Goal: Transaction & Acquisition: Purchase product/service

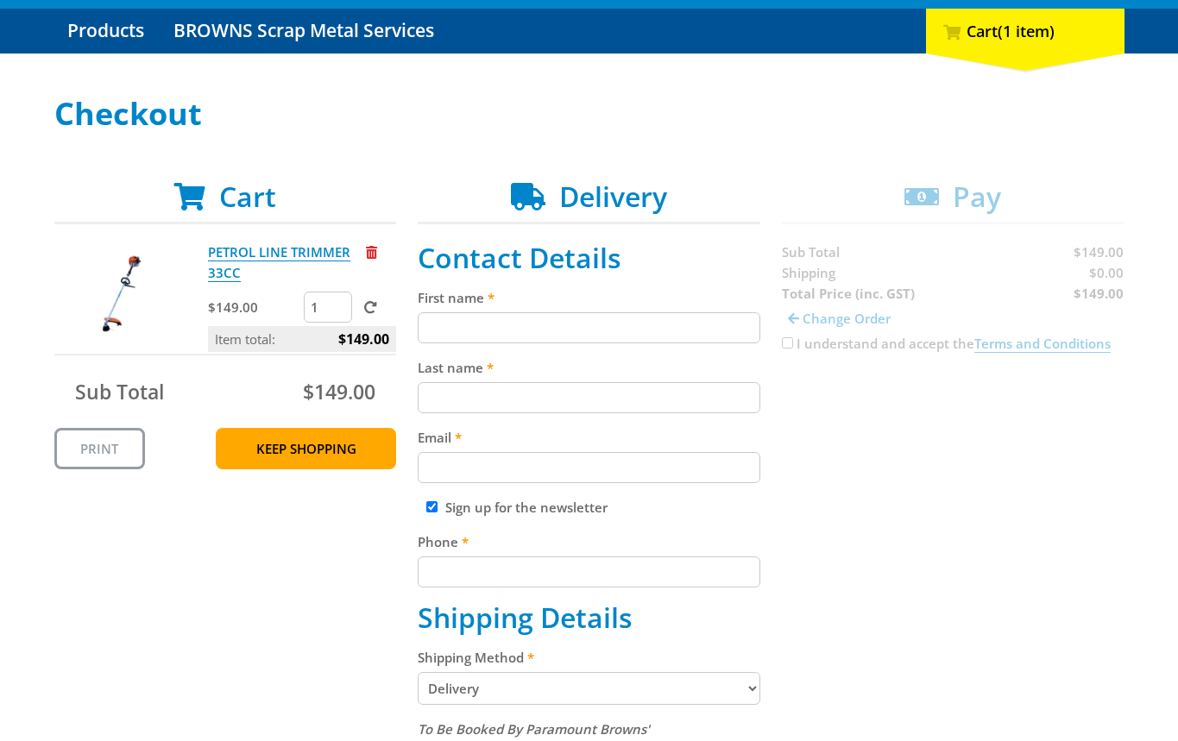
scroll to position [231, 0]
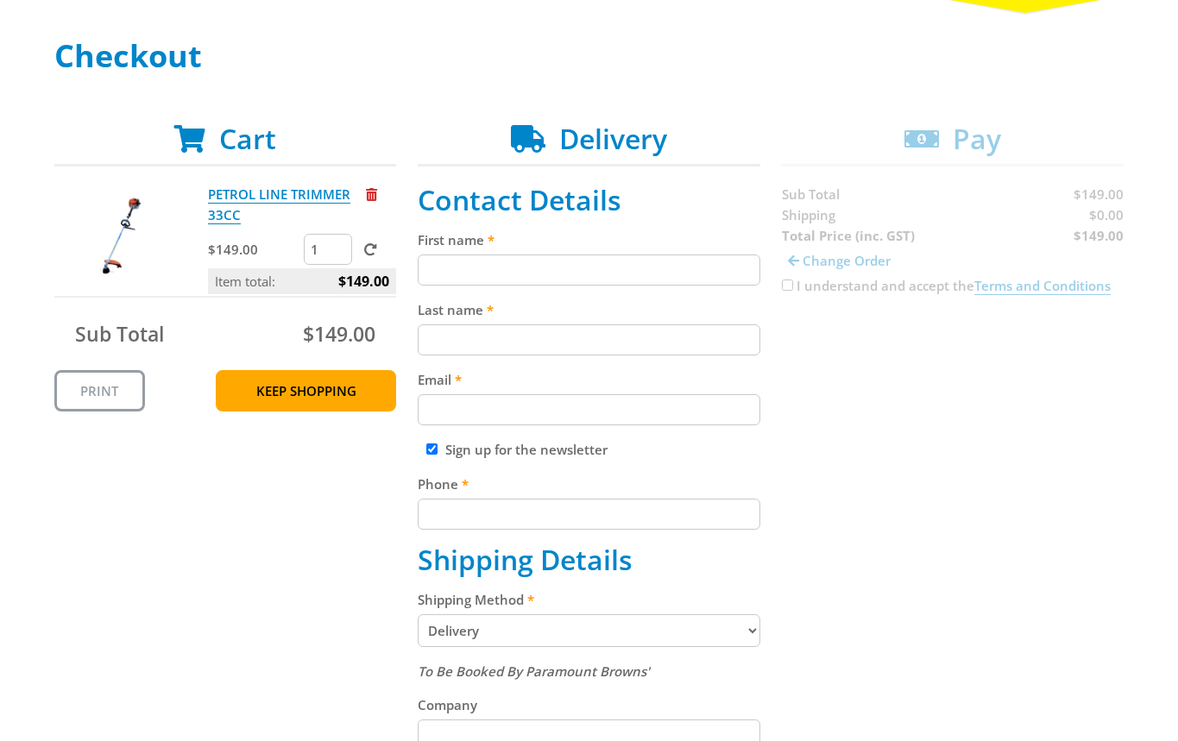
click at [587, 261] on input "First name" at bounding box center [589, 270] width 343 height 31
paste input "[PERSON_NAME]"
type input "[PERSON_NAME]"
drag, startPoint x: 557, startPoint y: 328, endPoint x: 591, endPoint y: 336, distance: 34.7
click at [556, 327] on input "Last name" at bounding box center [589, 339] width 343 height 31
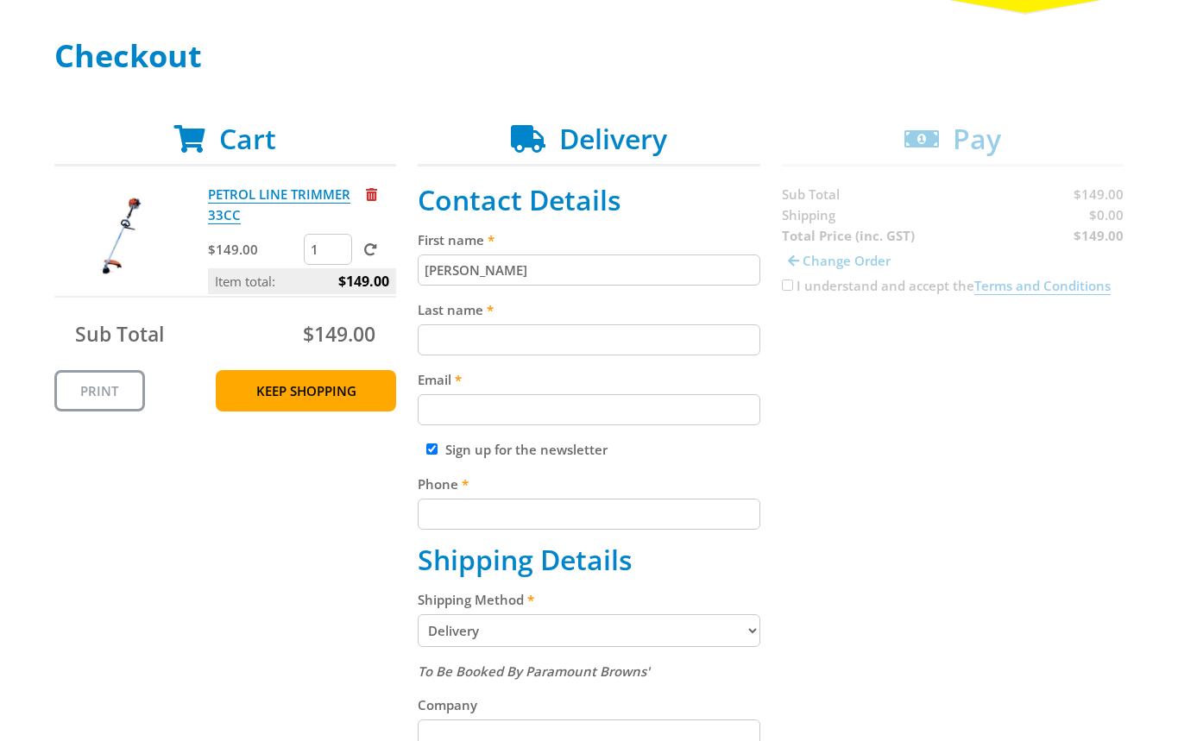
paste input "[PERSON_NAME]"
type input "[PERSON_NAME]"
click at [976, 416] on div "Cart PETROL LINE TRIMMER 33CC $149.00 1 Item total: $149.00 Sub Total $149.00 P…" at bounding box center [589, 674] width 1070 height 1103
click at [570, 387] on div "Email" at bounding box center [589, 397] width 343 height 56
click at [550, 412] on input "Email" at bounding box center [589, 409] width 343 height 31
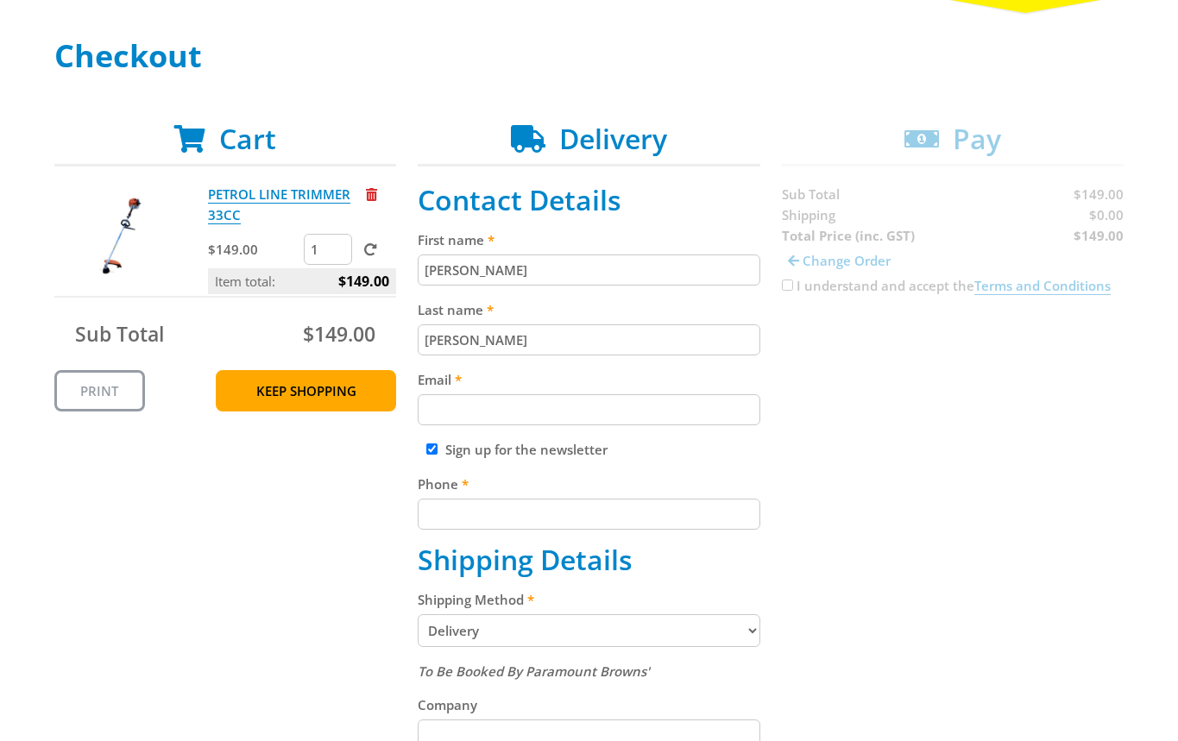
paste input "[EMAIL_ADDRESS][DOMAIN_NAME]"
type input "[EMAIL_ADDRESS][DOMAIN_NAME]"
drag, startPoint x: 955, startPoint y: 479, endPoint x: 869, endPoint y: 493, distance: 87.4
click at [954, 479] on div "Cart PETROL LINE TRIMMER 33CC $149.00 1 Item total: $149.00 Sub Total $149.00 P…" at bounding box center [589, 674] width 1070 height 1103
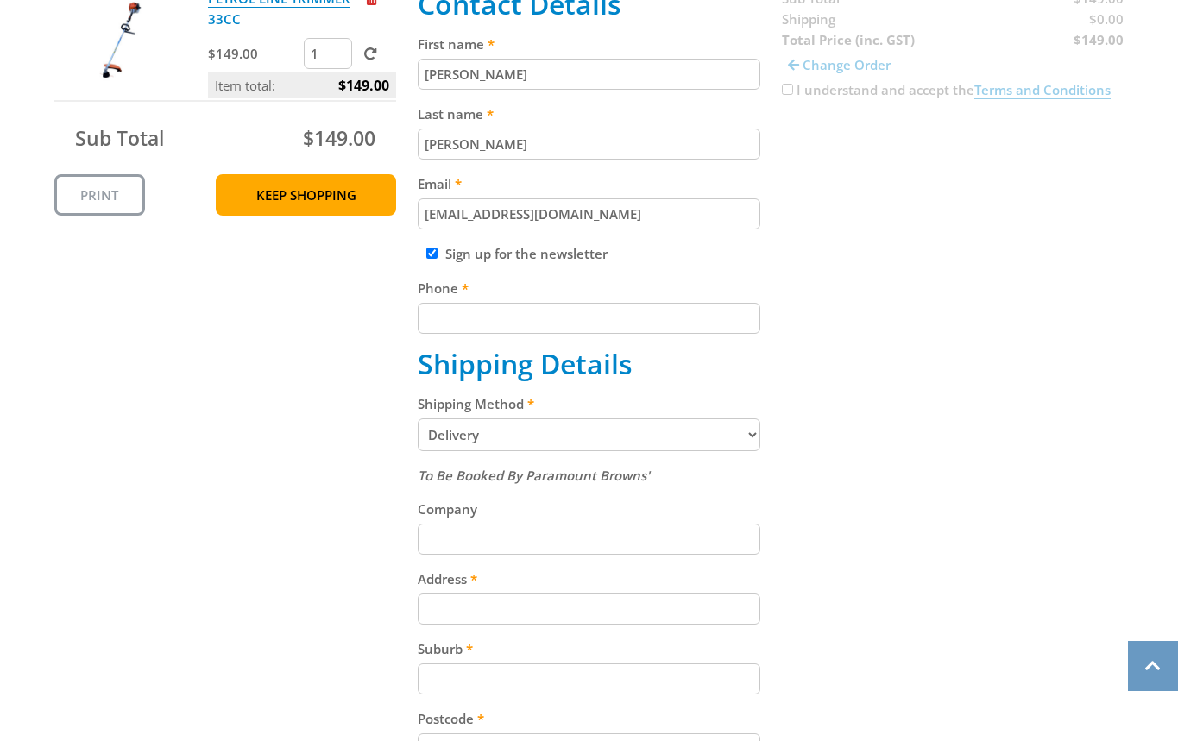
scroll to position [431, 0]
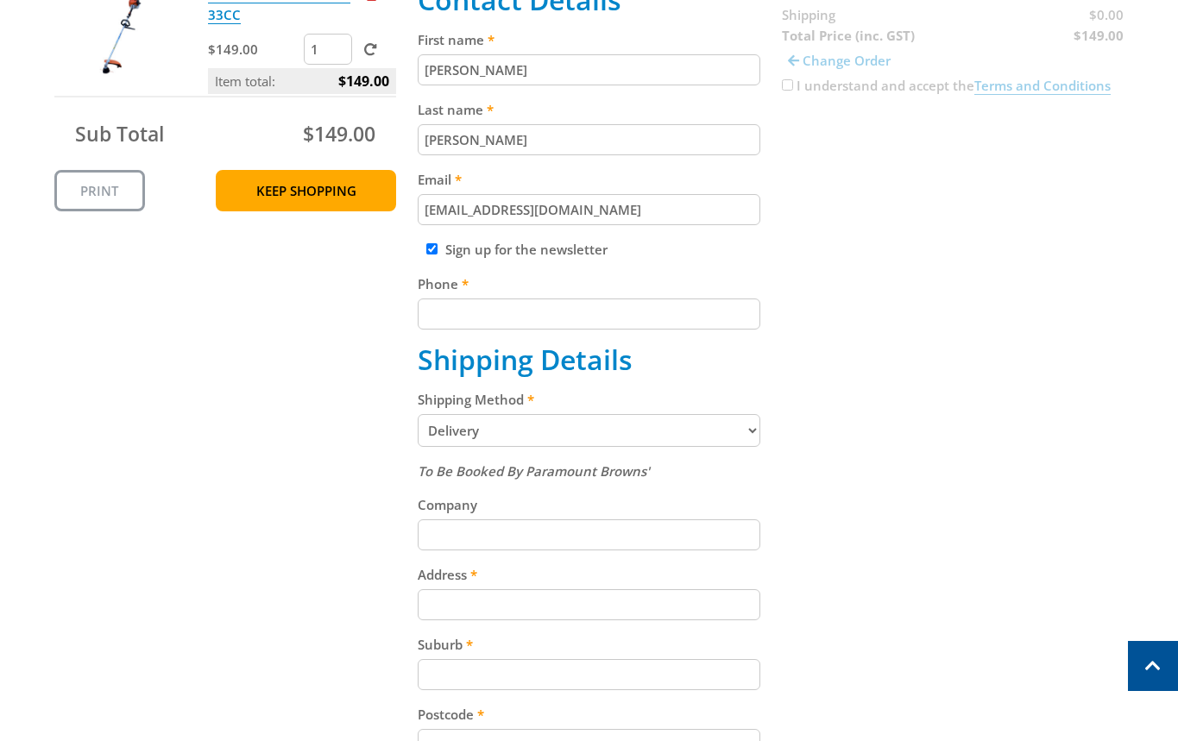
click at [600, 321] on input "Phone" at bounding box center [589, 314] width 343 height 31
paste input "[PHONE_NUMBER]"
type input "[PHONE_NUMBER]"
click at [864, 283] on div "Cart PETROL LINE TRIMMER 33CC $149.00 1 Item total: $149.00 Sub Total $149.00 P…" at bounding box center [589, 473] width 1070 height 1103
click at [720, 431] on select "Pickup from Mount Barker Delivery" at bounding box center [589, 430] width 343 height 33
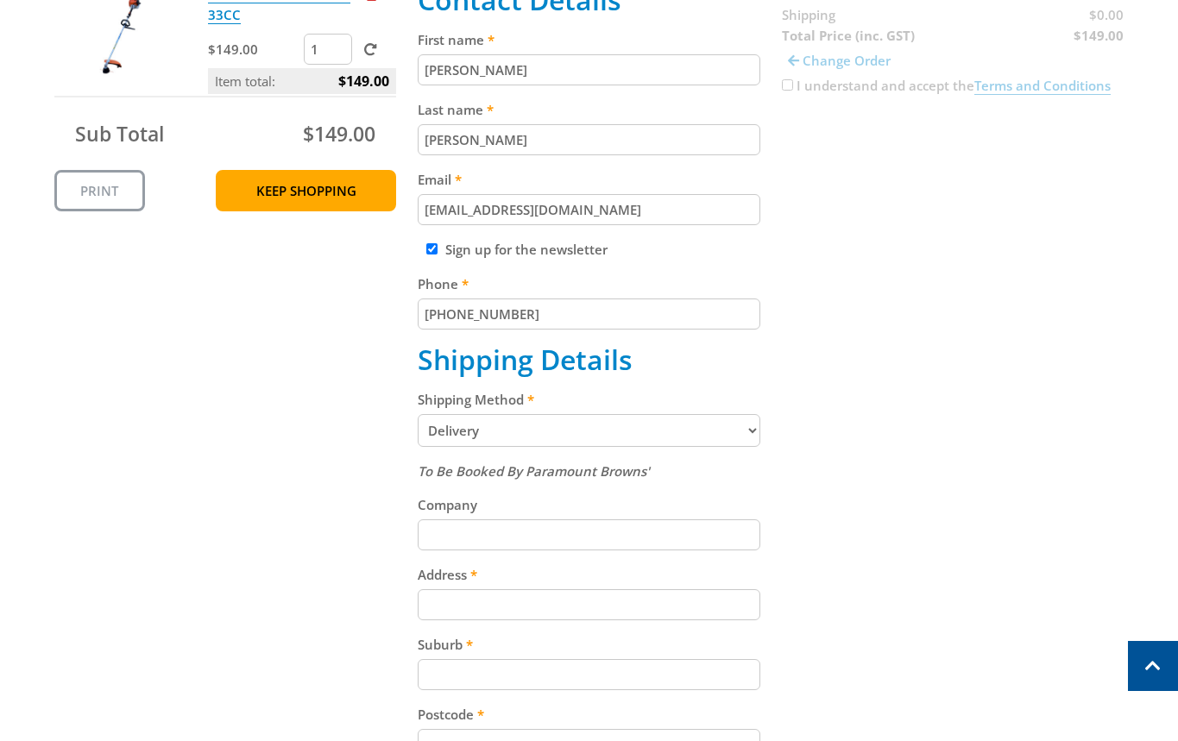
click at [542, 430] on select "Pickup from Mount Barker Delivery" at bounding box center [589, 430] width 343 height 33
select select "Pickup"
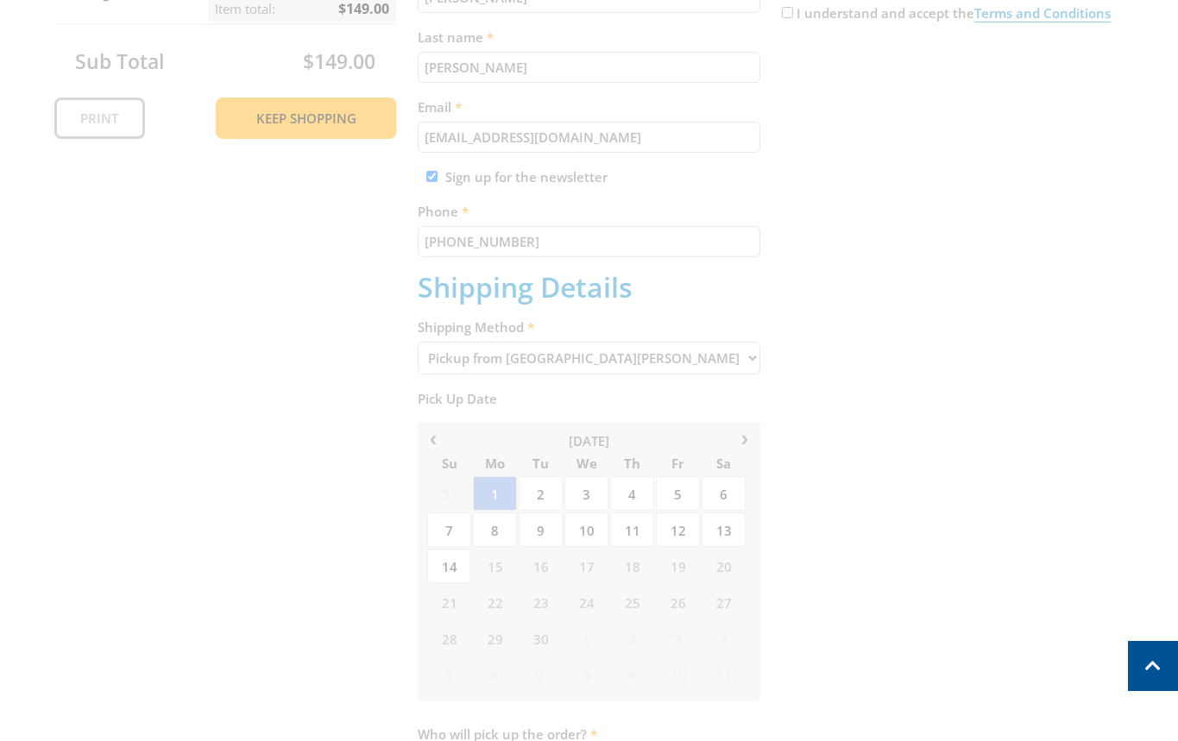
scroll to position [678, 0]
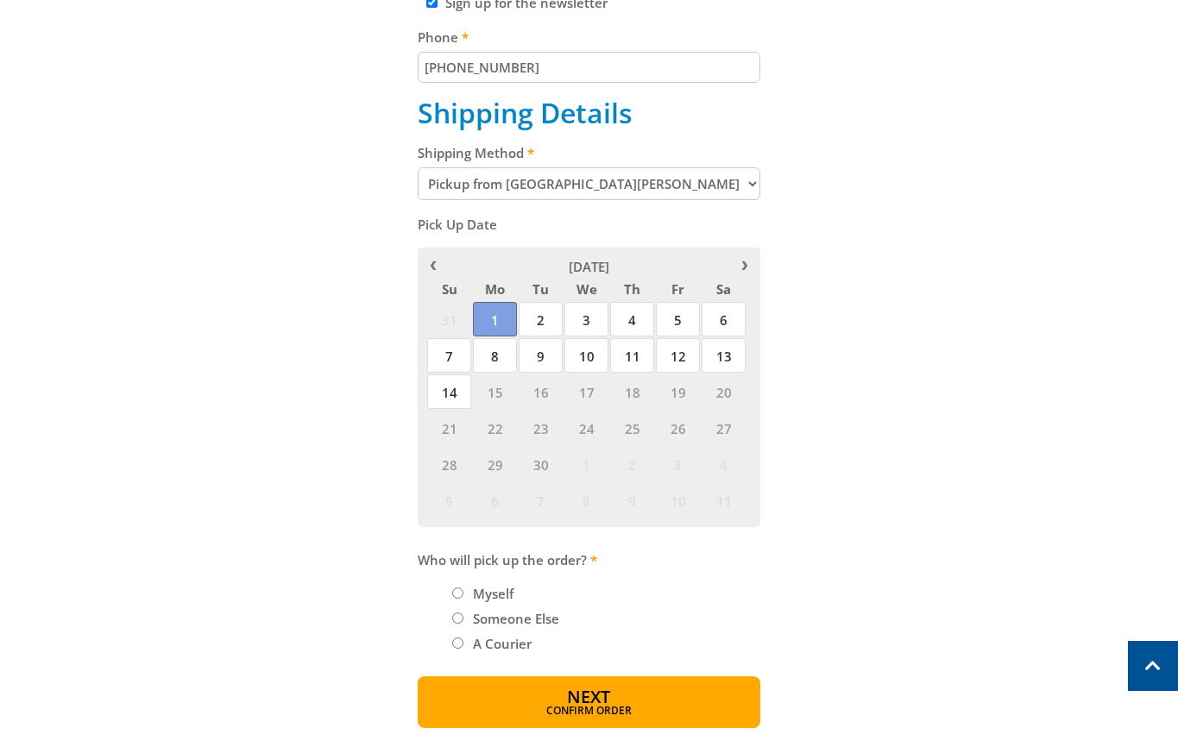
click at [505, 310] on span "1" at bounding box center [495, 319] width 44 height 35
click at [475, 594] on label "Myself" at bounding box center [493, 593] width 53 height 29
click at [463, 594] on input "Myself" at bounding box center [457, 593] width 11 height 11
radio input "true"
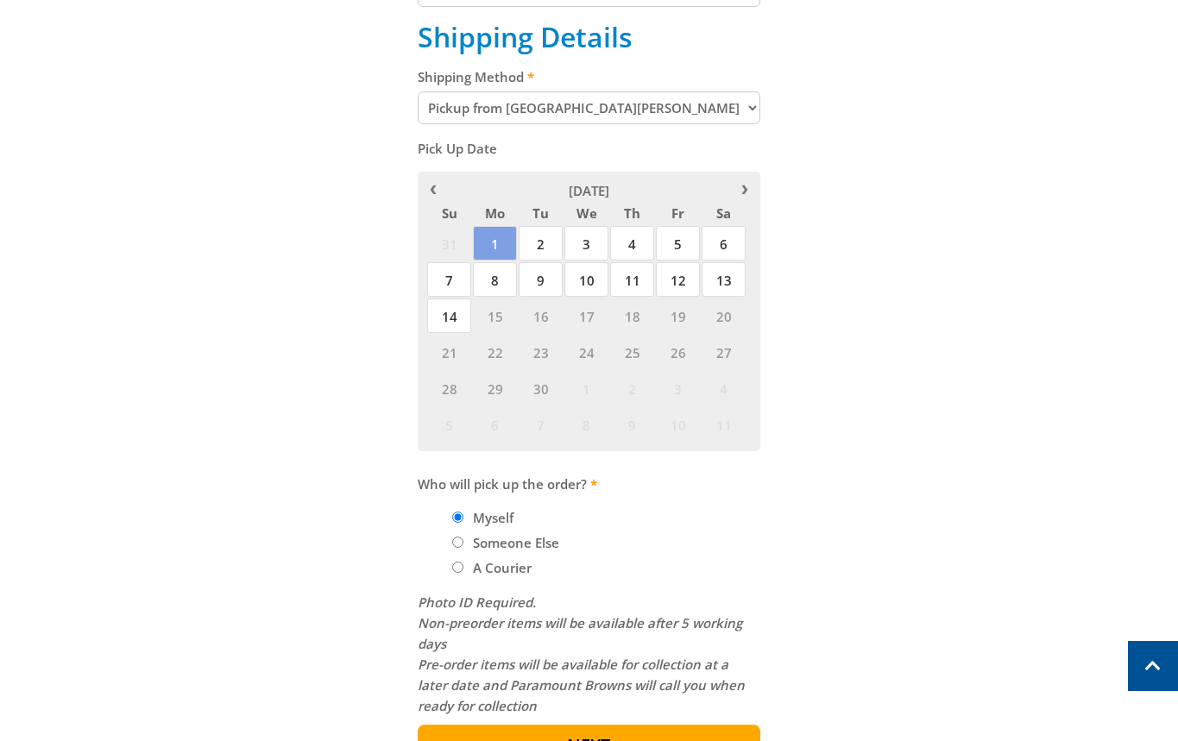
scroll to position [1021, 0]
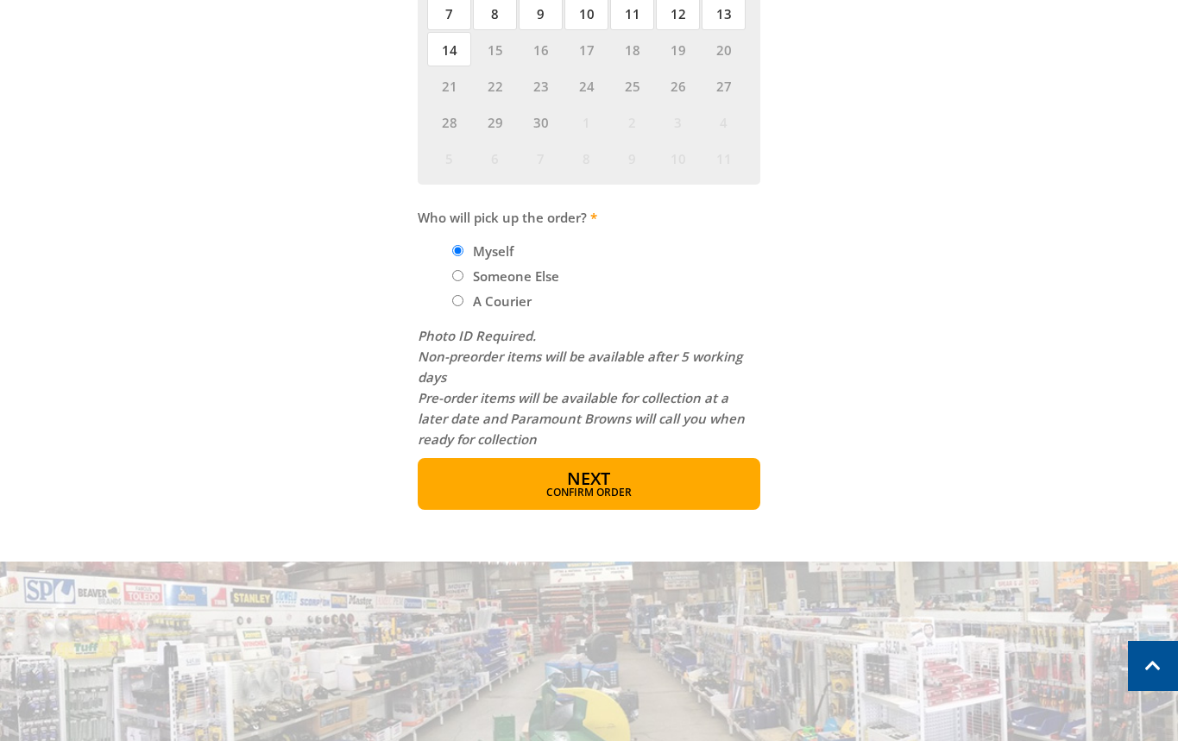
click at [481, 307] on label "A Courier" at bounding box center [502, 300] width 71 height 29
click at [463, 306] on input "A Courier" at bounding box center [457, 300] width 11 height 11
radio input "true"
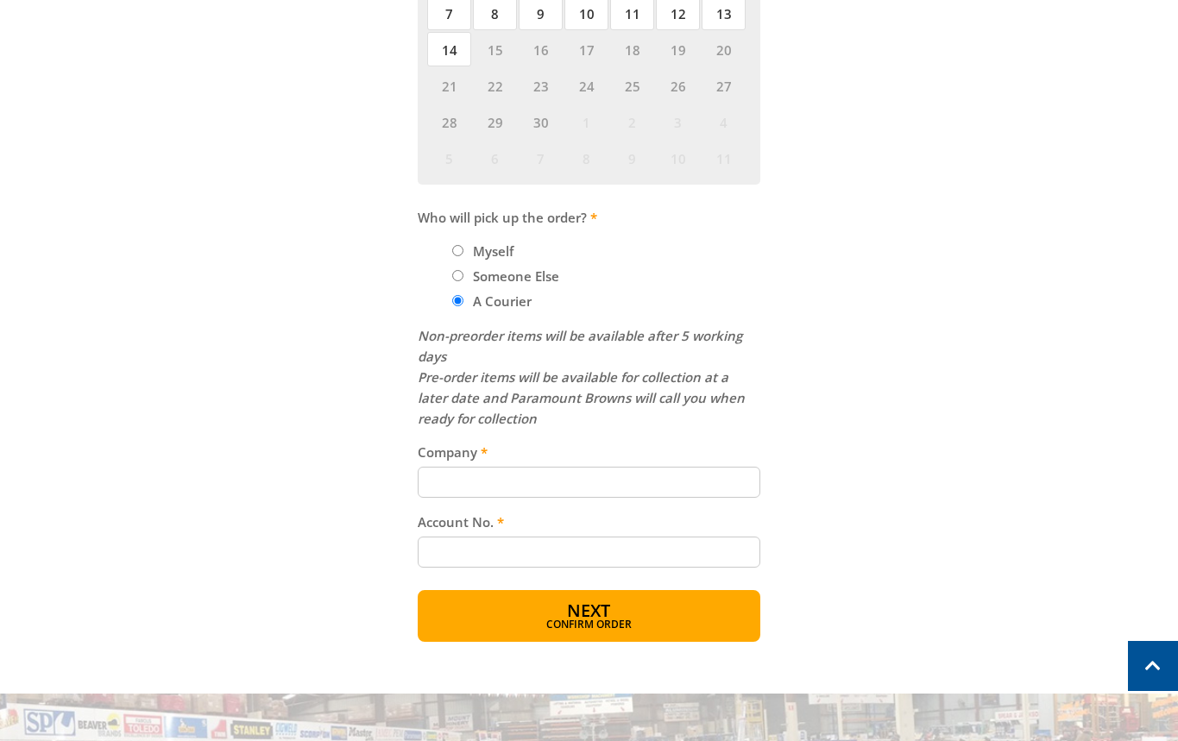
click at [475, 252] on label "Myself" at bounding box center [493, 250] width 53 height 29
click at [463, 252] on input "Myself" at bounding box center [457, 250] width 11 height 11
radio input "true"
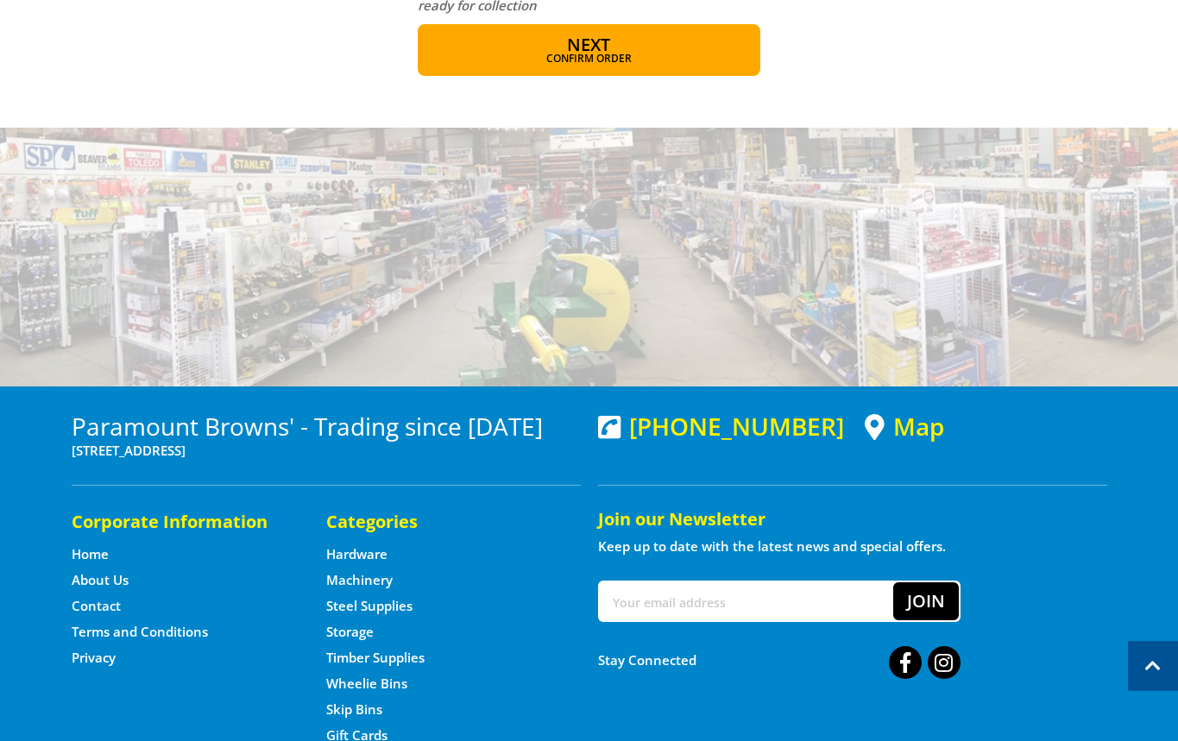
scroll to position [1026, 0]
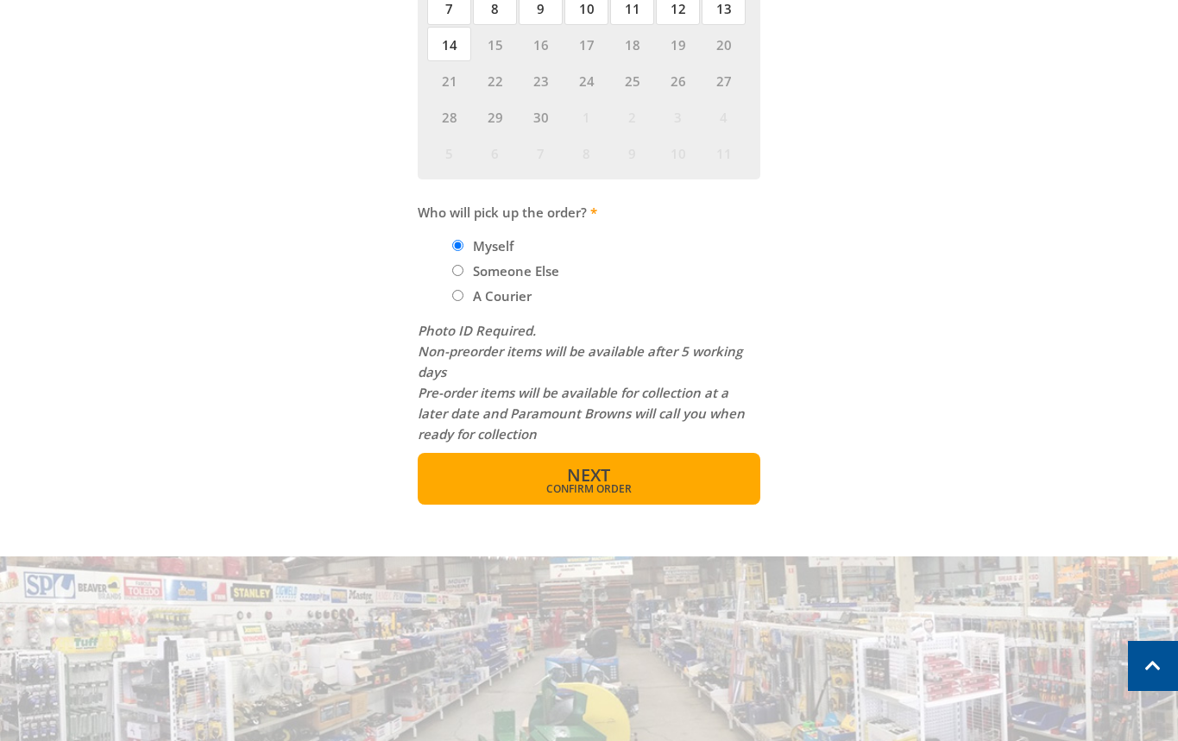
click at [623, 473] on button "Next Confirm order" at bounding box center [589, 479] width 343 height 52
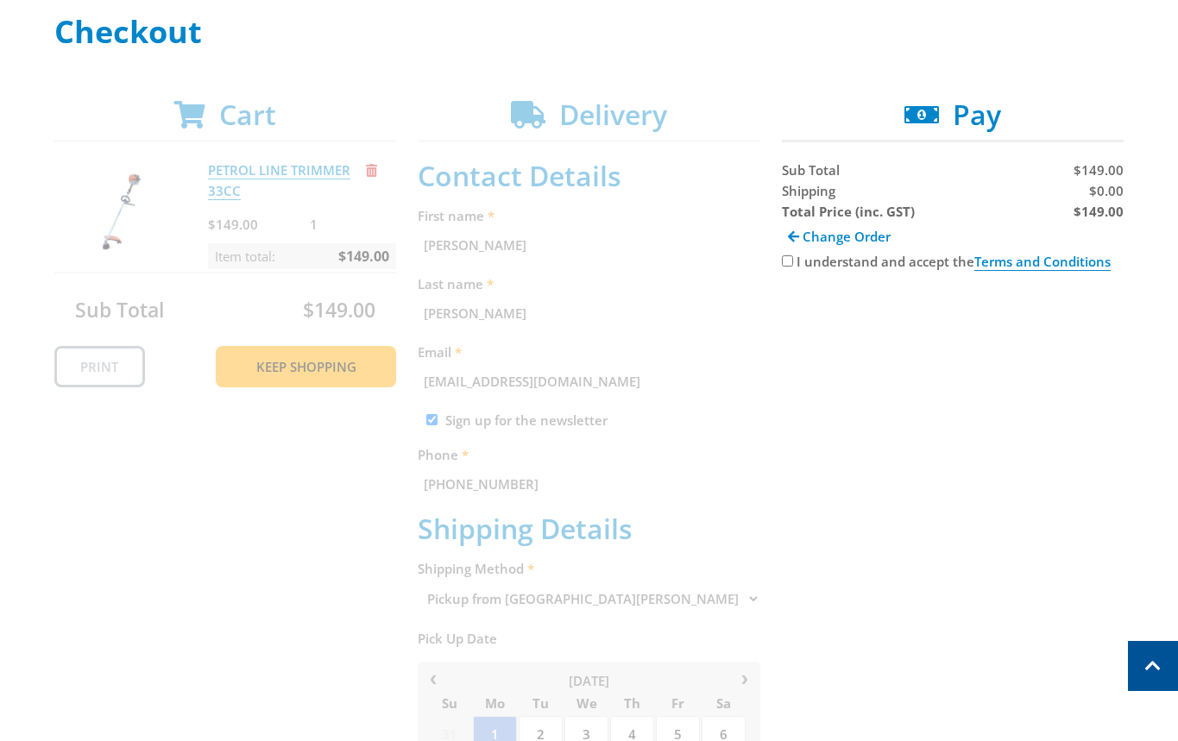
scroll to position [0, 0]
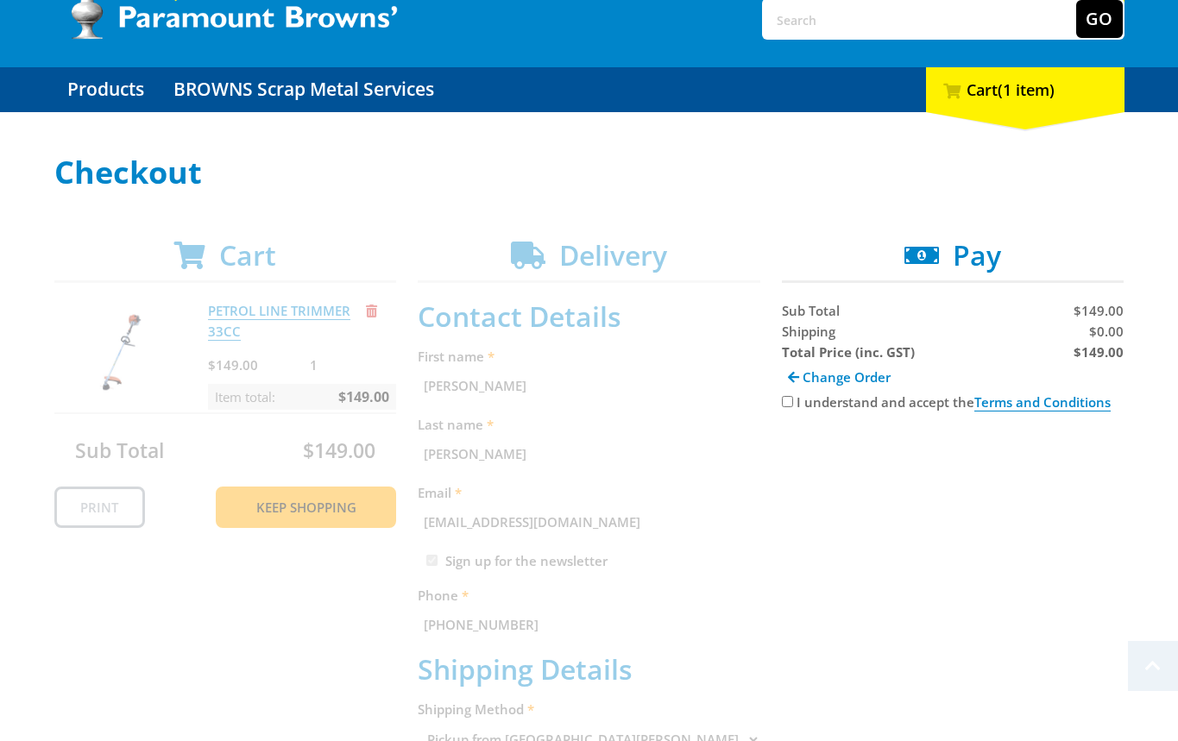
scroll to position [368, 0]
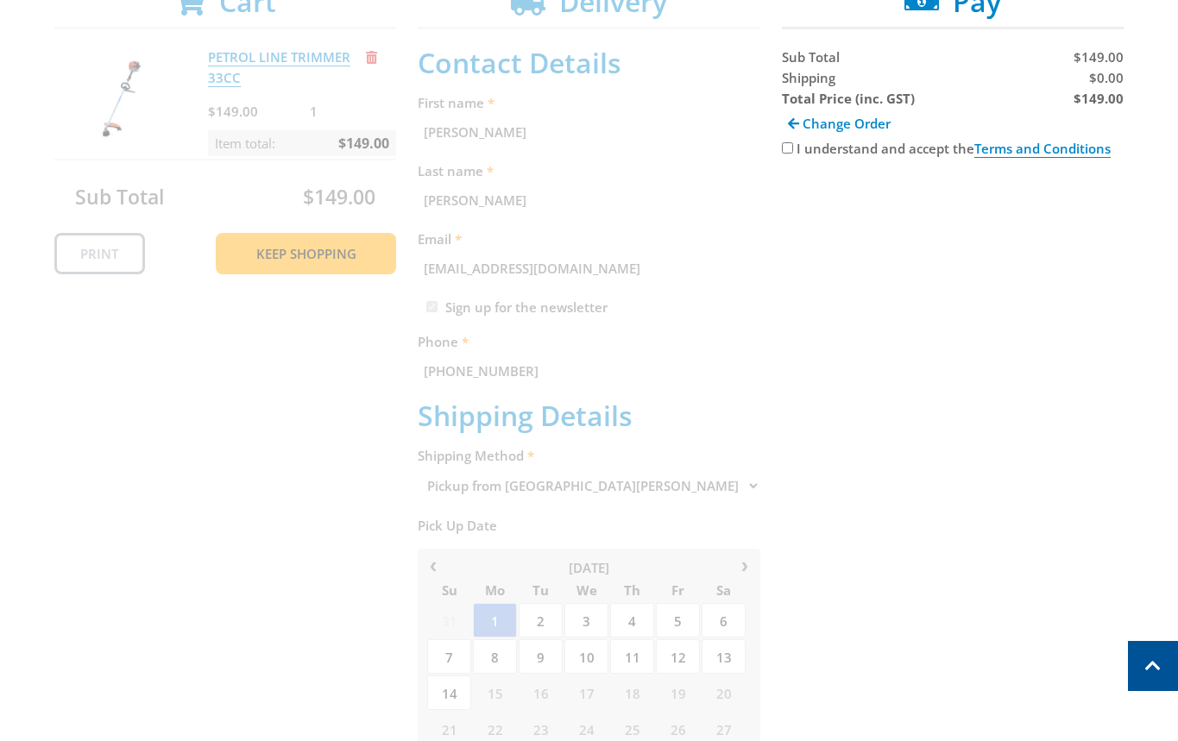
click at [495, 198] on div "Cart PETROL LINE TRIMMER 33CC $149.00 1 Item total: $149.00 Sub Total $149.00 P…" at bounding box center [589, 596] width 1070 height 1223
click at [863, 148] on label "I understand and accept the Terms and Conditions" at bounding box center [953, 148] width 314 height 17
click at [793, 148] on input "I understand and accept the Terms and Conditions" at bounding box center [787, 147] width 11 height 11
checkbox input "true"
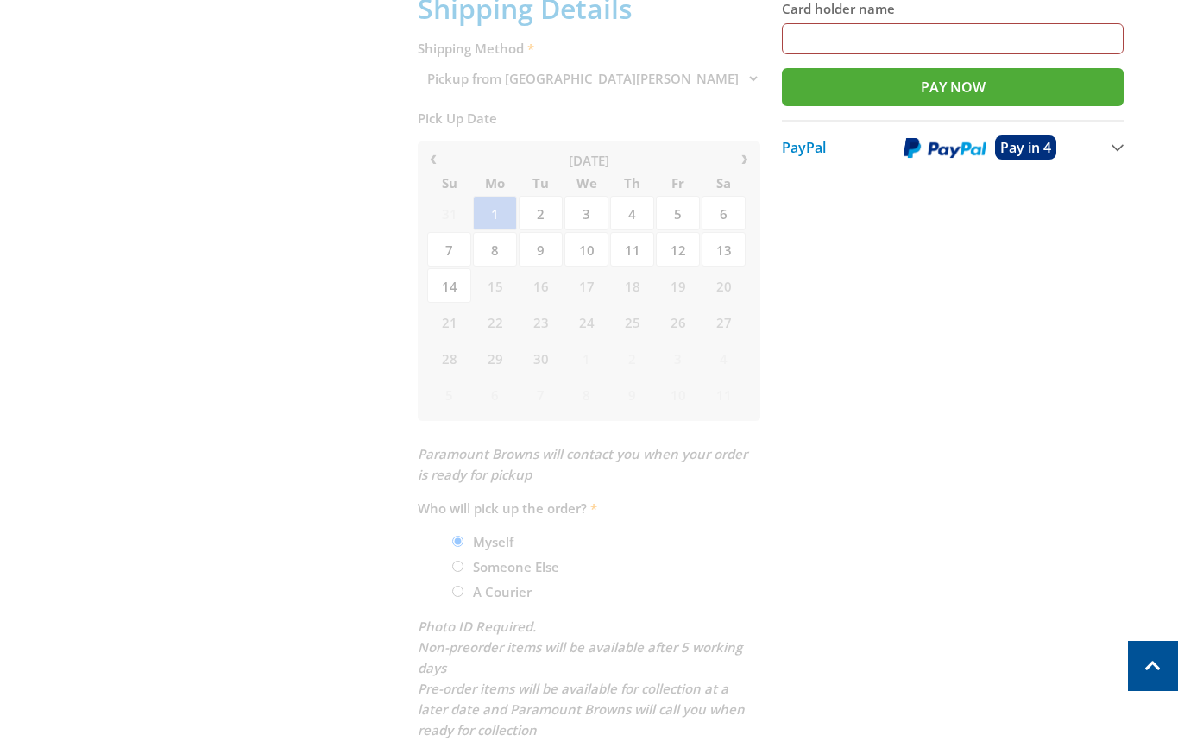
scroll to position [193, 0]
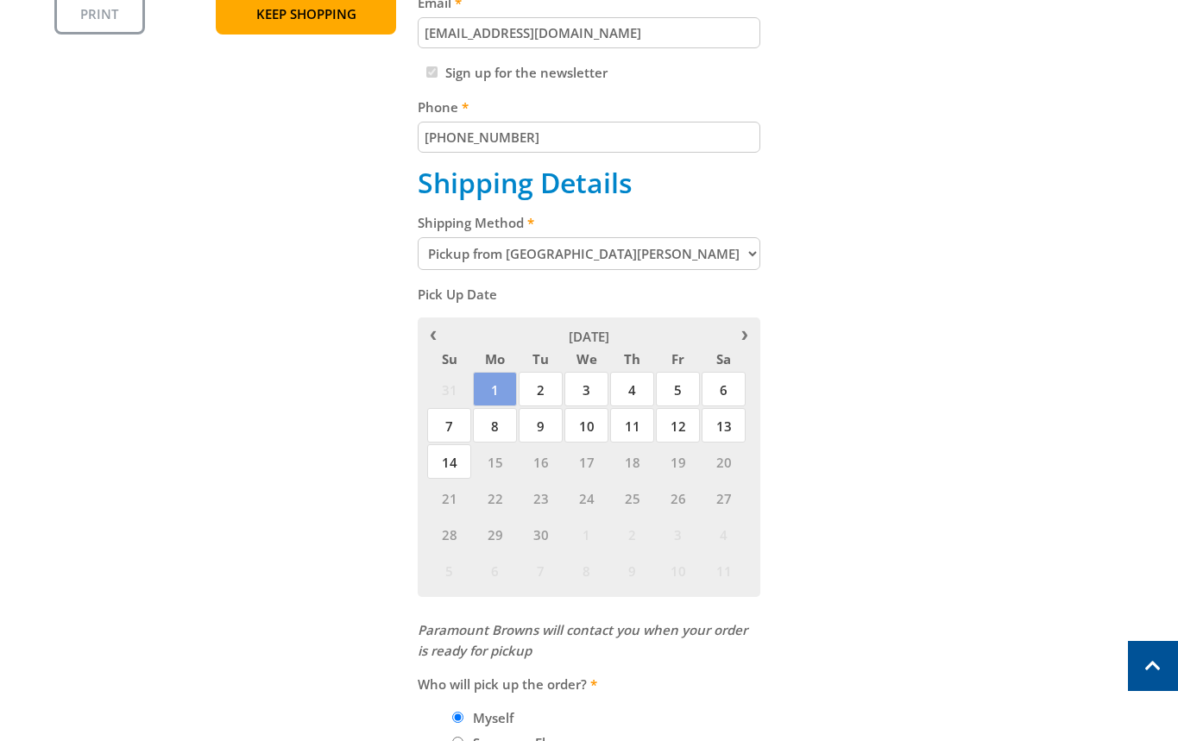
scroll to position [474, 0]
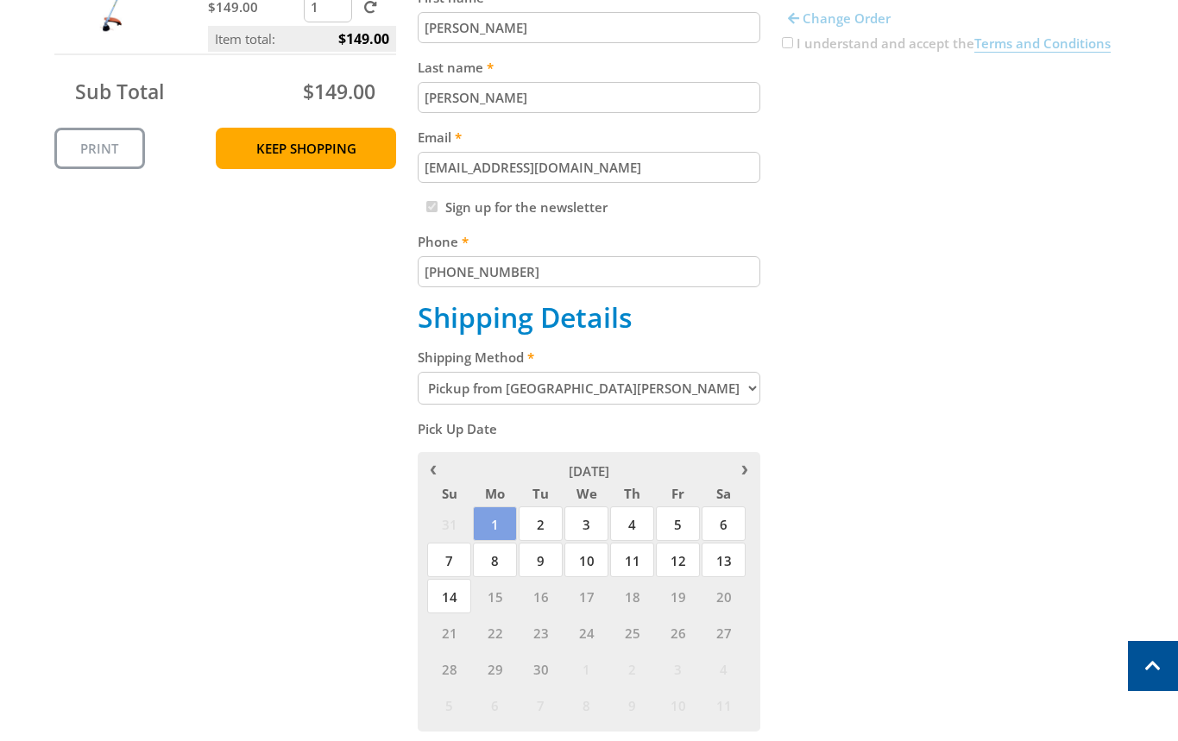
click at [657, 384] on select "Pickup from [GEOGRAPHIC_DATA][PERSON_NAME] Delivery" at bounding box center [589, 388] width 343 height 33
select select "Delivery"
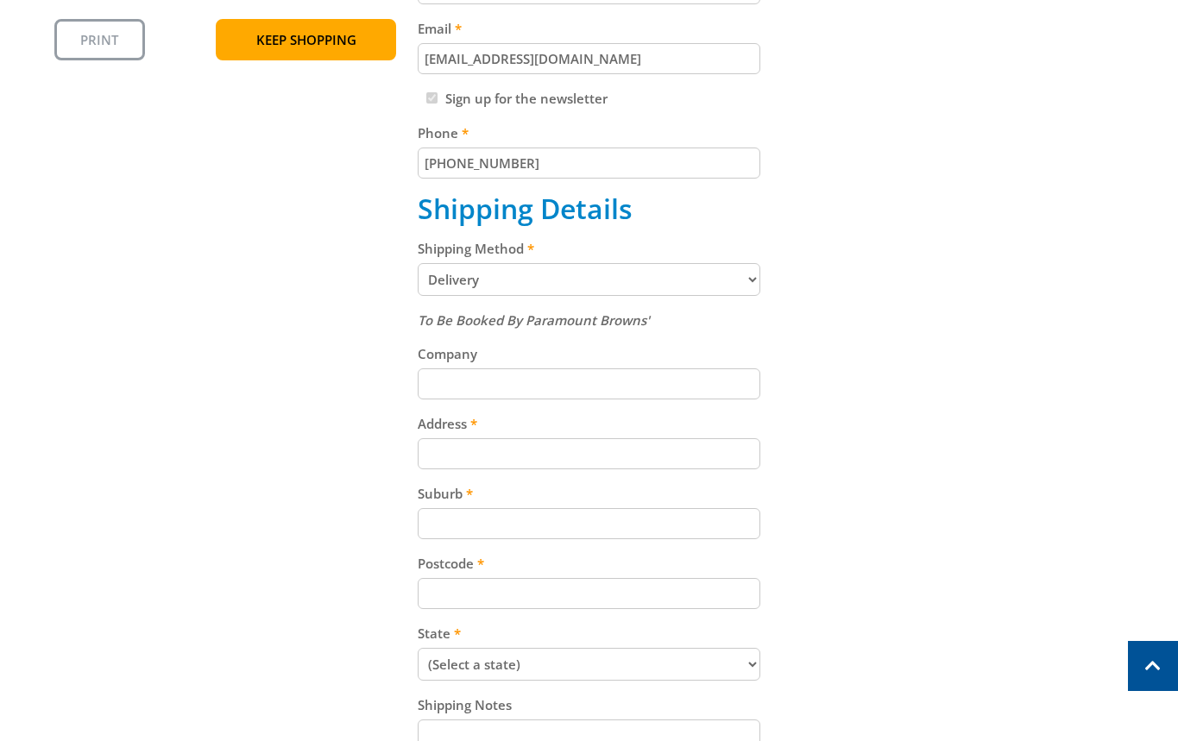
scroll to position [884, 0]
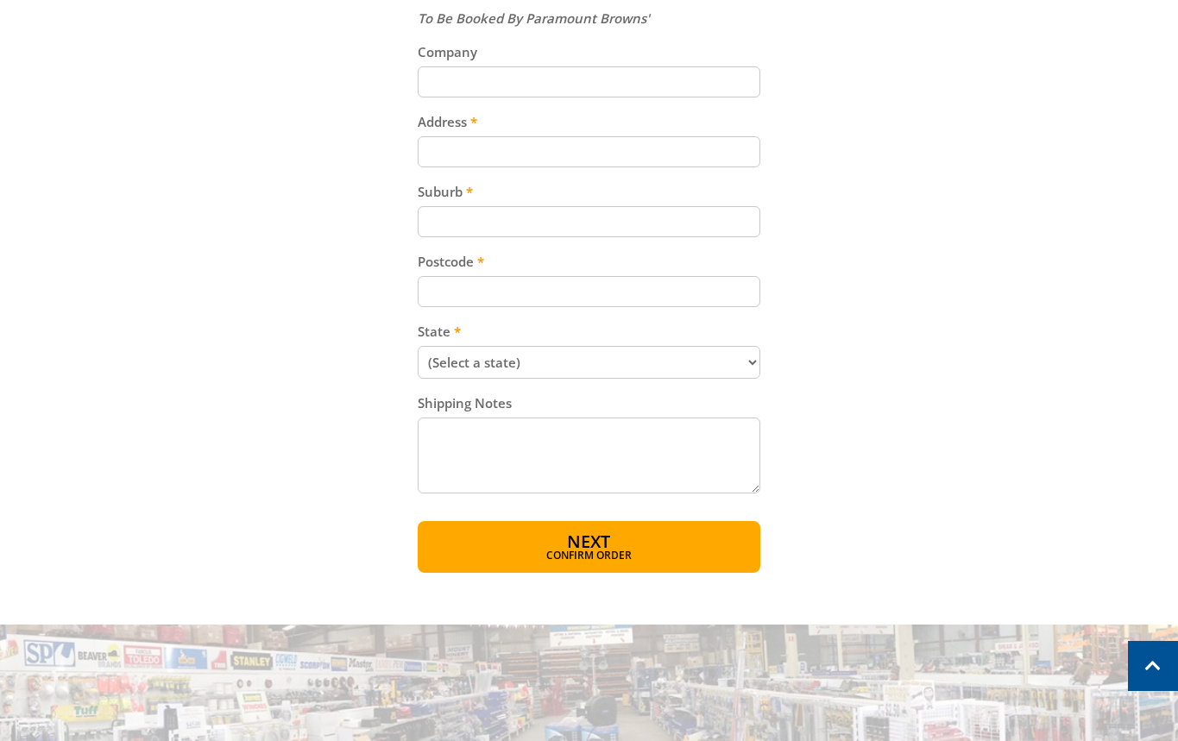
drag, startPoint x: 591, startPoint y: 152, endPoint x: 905, endPoint y: 168, distance: 314.5
click at [590, 151] on input "Address" at bounding box center [589, 151] width 343 height 31
paste input "15 Follett Close"
type input "15 Follett Close"
click at [906, 179] on div "Cart PETROL LINE TRIMMER 33CC $149.00 1 Item total: $149.00 Sub Total $149.00 P…" at bounding box center [589, 20] width 1070 height 1103
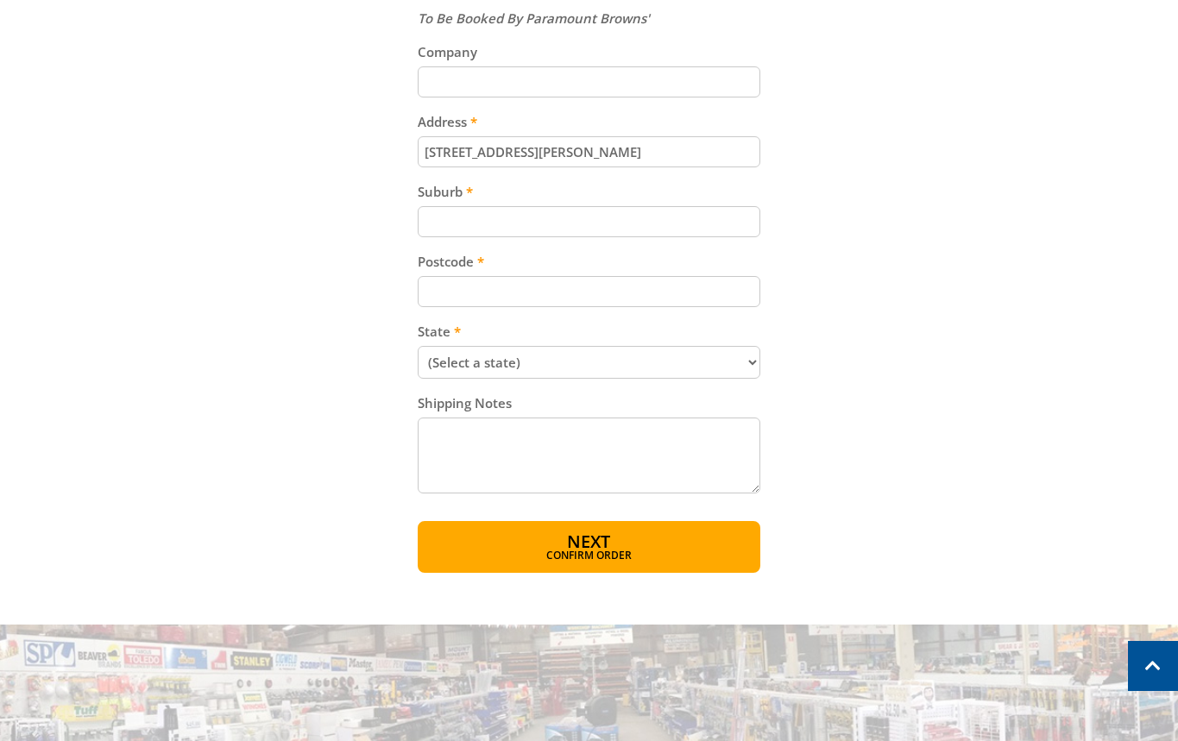
drag, startPoint x: 556, startPoint y: 212, endPoint x: 607, endPoint y: 226, distance: 52.7
click at [556, 213] on input "Suburb" at bounding box center [589, 221] width 343 height 31
drag, startPoint x: 537, startPoint y: 223, endPoint x: 875, endPoint y: 223, distance: 337.3
click at [571, 235] on input "Suburb" at bounding box center [589, 221] width 343 height 31
paste input "Totness"
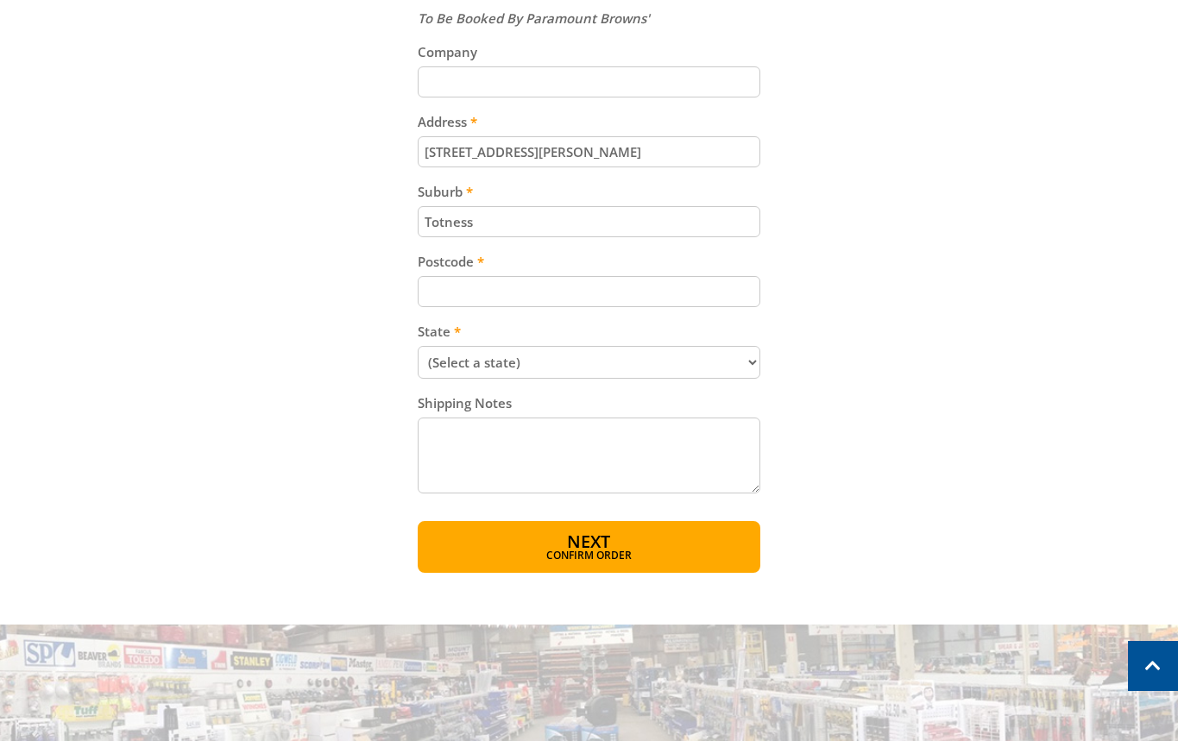
type input "Totness"
click at [924, 204] on div "Cart PETROL LINE TRIMMER 33CC $149.00 1 Item total: $149.00 Sub Total $149.00 P…" at bounding box center [589, 20] width 1070 height 1103
click at [587, 277] on input "Postcode" at bounding box center [589, 291] width 343 height 31
drag, startPoint x: 519, startPoint y: 280, endPoint x: 852, endPoint y: 271, distance: 333.2
click at [546, 292] on input "Postcode" at bounding box center [589, 291] width 343 height 31
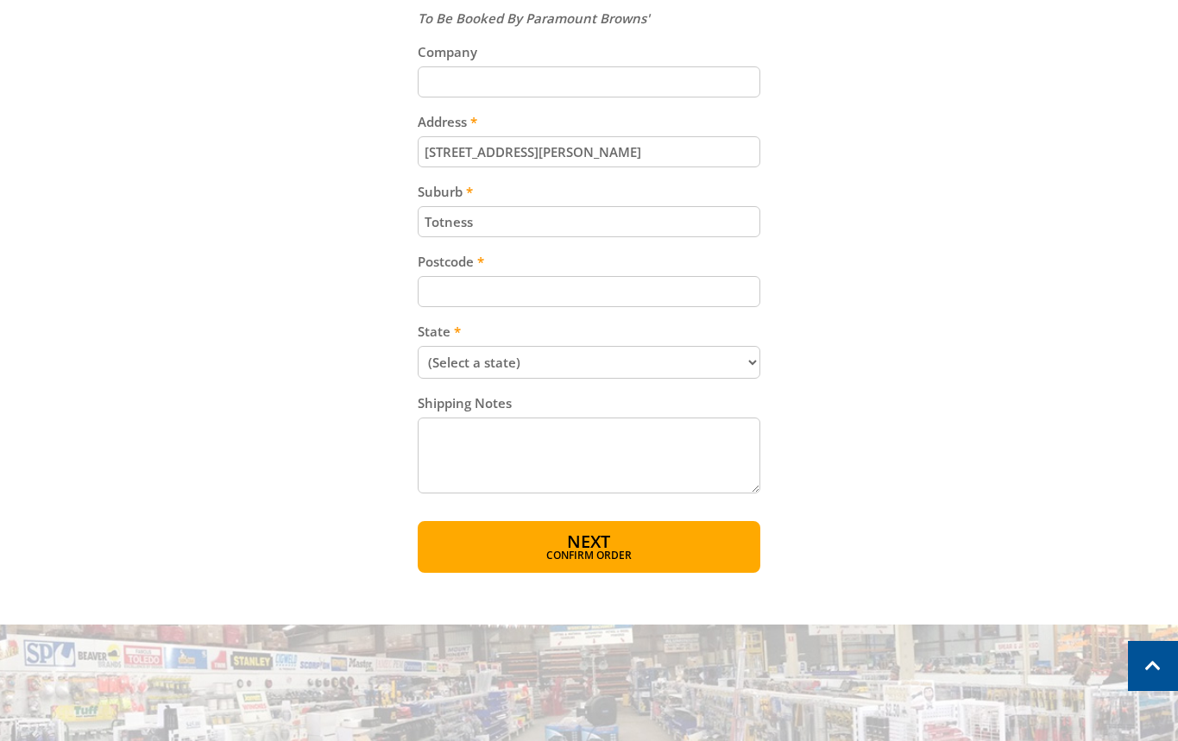
paste input "5250"
type input "5250"
drag, startPoint x: 858, startPoint y: 267, endPoint x: 854, endPoint y: 285, distance: 18.6
click at [857, 278] on div "Cart PETROL LINE TRIMMER 33CC $149.00 1 Item total: $149.00 Sub Total $149.00 P…" at bounding box center [589, 20] width 1070 height 1103
click at [563, 361] on select "(Select a state) South Australia Victoria New South Wales Queensland Western Au…" at bounding box center [589, 362] width 343 height 33
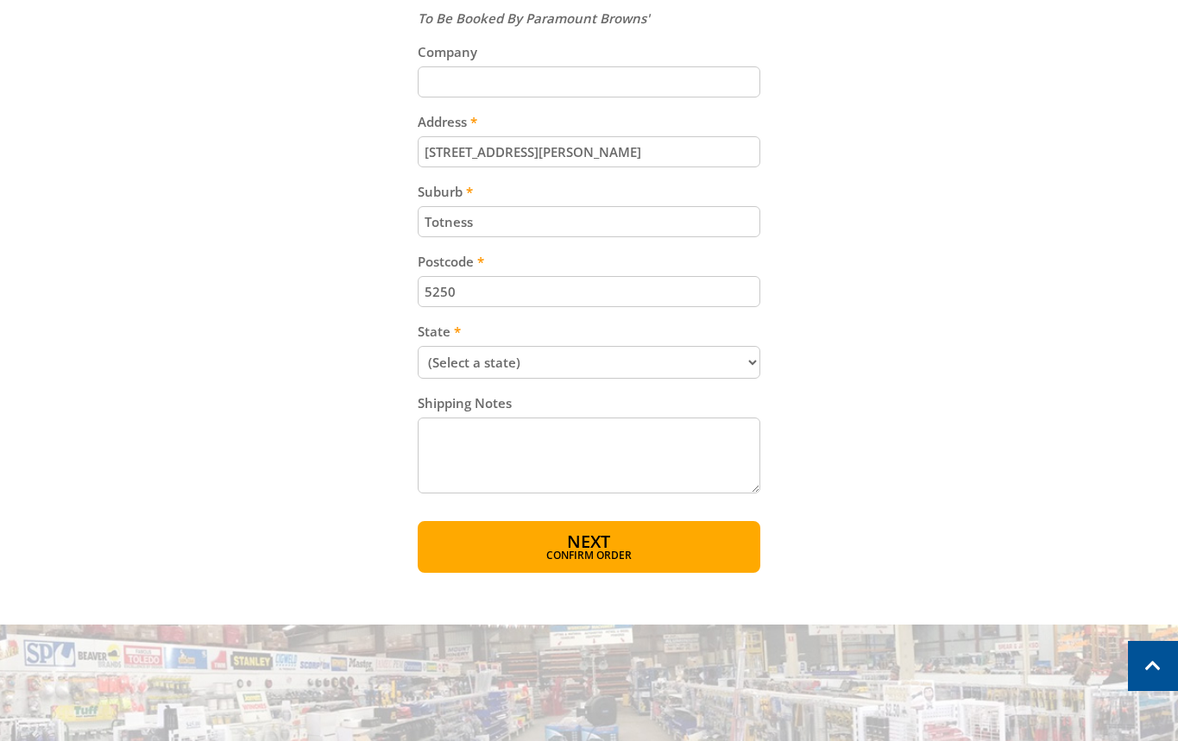
select select "SA"
click at [418, 346] on select "(Select a state) South Australia Victoria New South Wales Queensland Western Au…" at bounding box center [589, 362] width 343 height 33
click at [890, 357] on div "Cart PETROL LINE TRIMMER 33CC $149.00 1 Item total: $149.00 Sub Total $149.00 P…" at bounding box center [589, 20] width 1070 height 1103
click at [642, 574] on div "OPEN TODAY 8:00am - 5:00pm Trading Hours Hardware & Machinery Mon 8:00am - 5:00…" at bounding box center [589, 214] width 1178 height 2197
click at [644, 556] on span "Confirm order" at bounding box center [589, 557] width 268 height 10
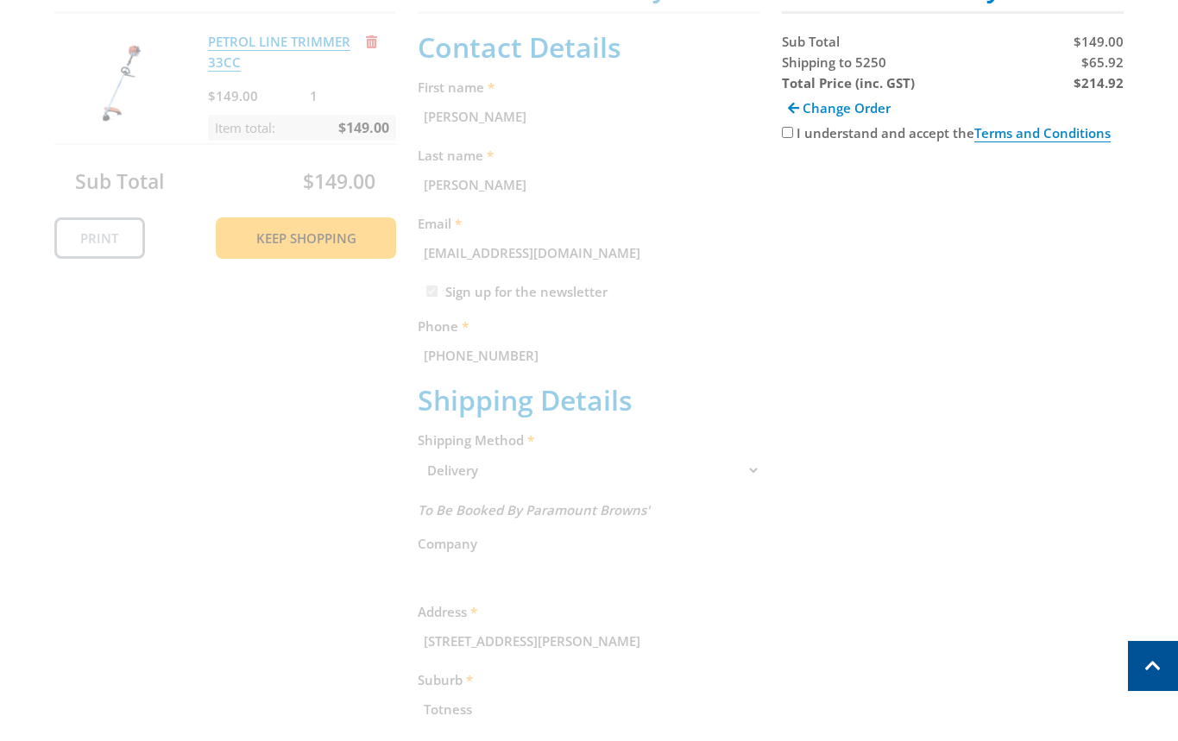
scroll to position [354, 0]
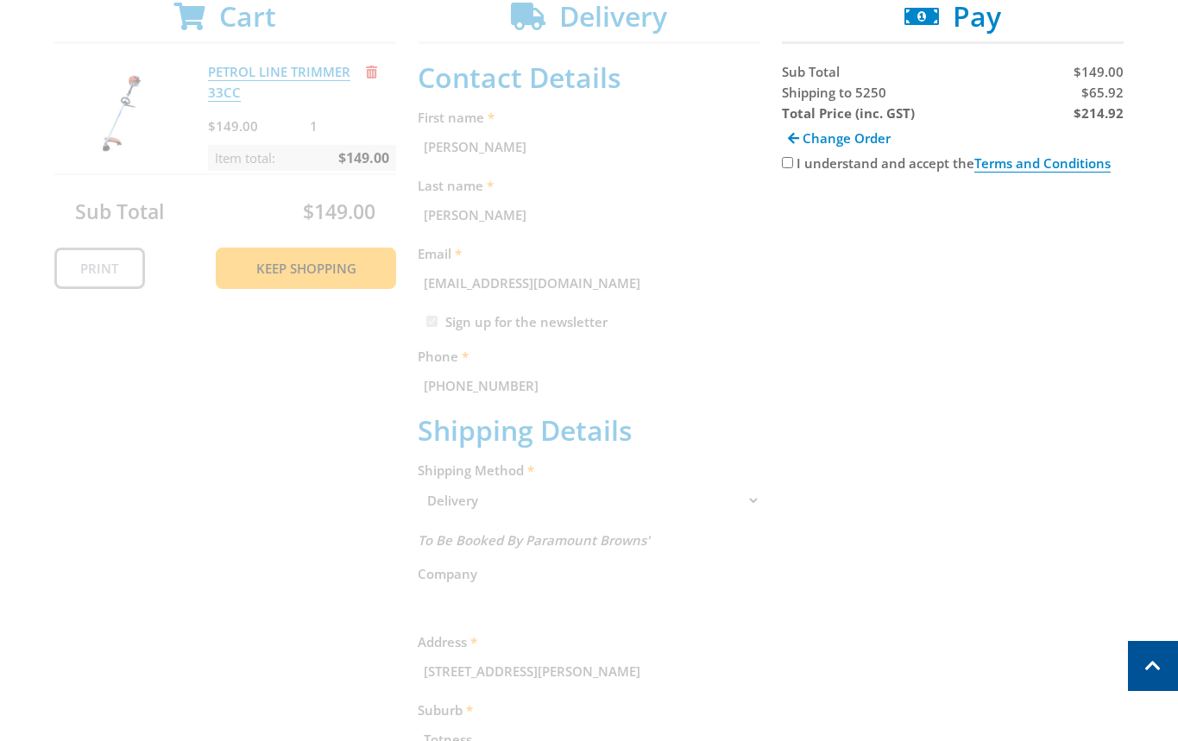
click at [882, 159] on label "I understand and accept the Terms and Conditions" at bounding box center [953, 163] width 314 height 18
click at [793, 159] on input "I understand and accept the Terms and Conditions" at bounding box center [787, 162] width 11 height 11
checkbox input "true"
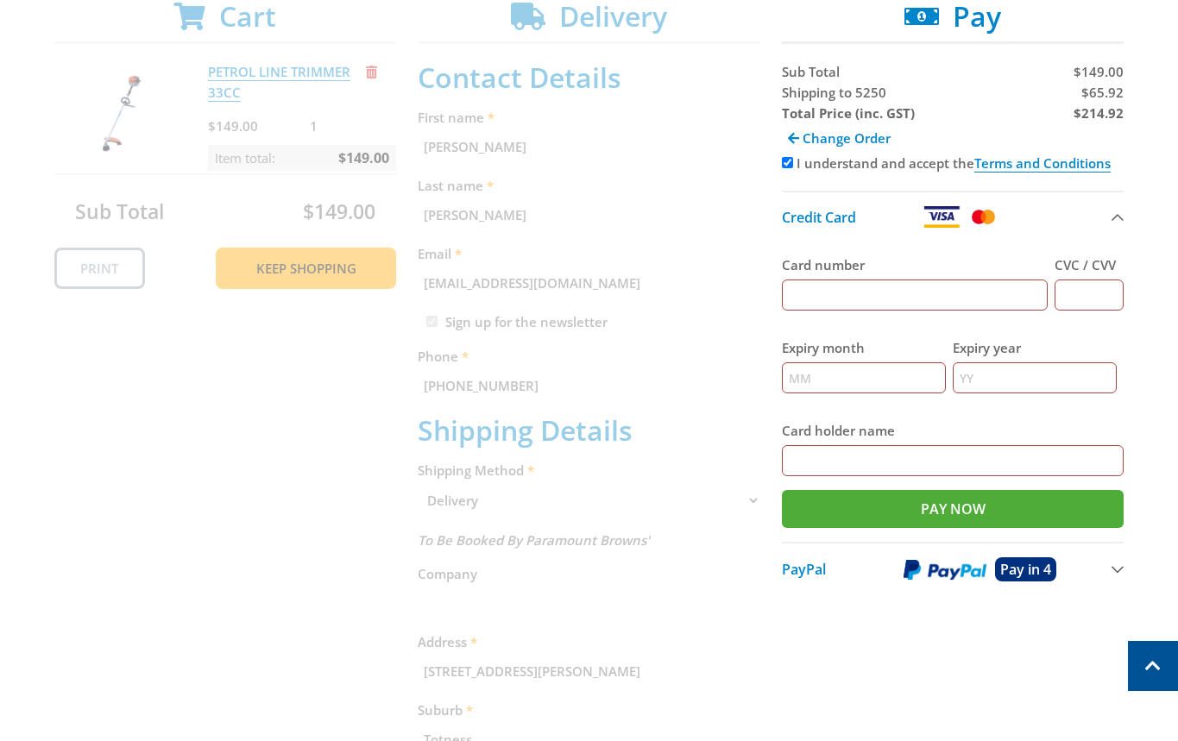
click at [889, 309] on input "Card number" at bounding box center [915, 295] width 267 height 31
type input "5454545454545454"
type input "123"
type input "11"
type input "2030"
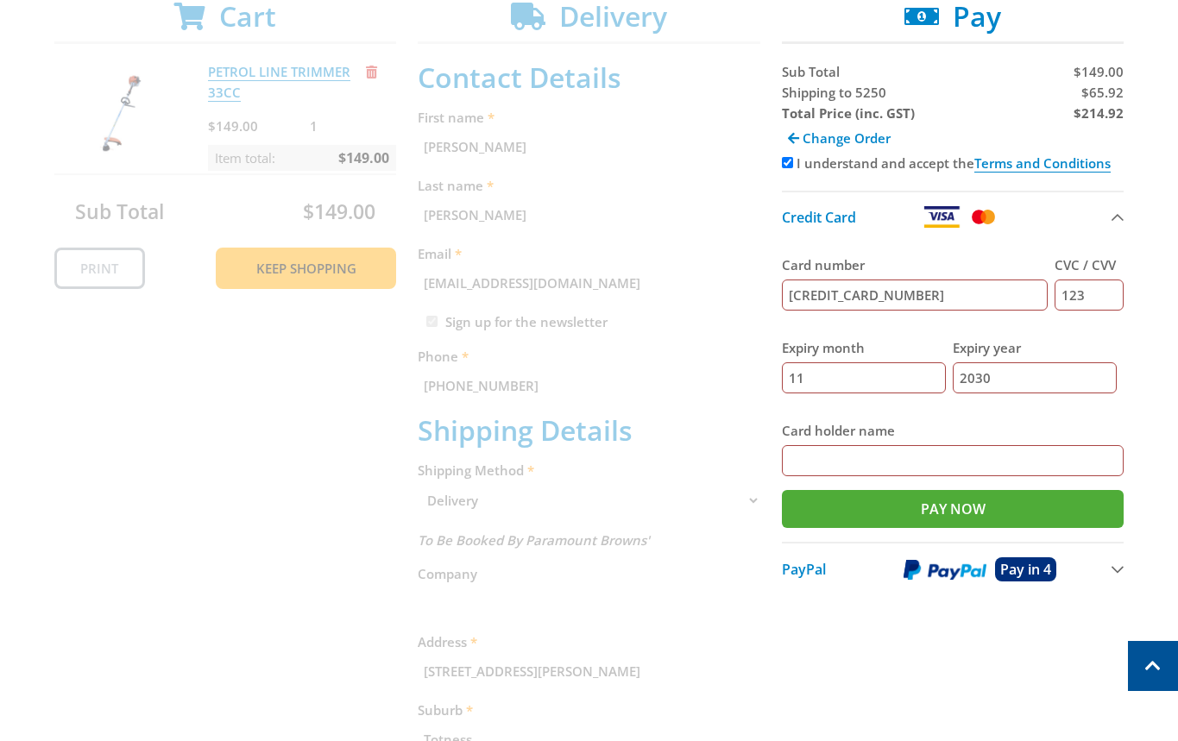
type input "Mario Rossi"
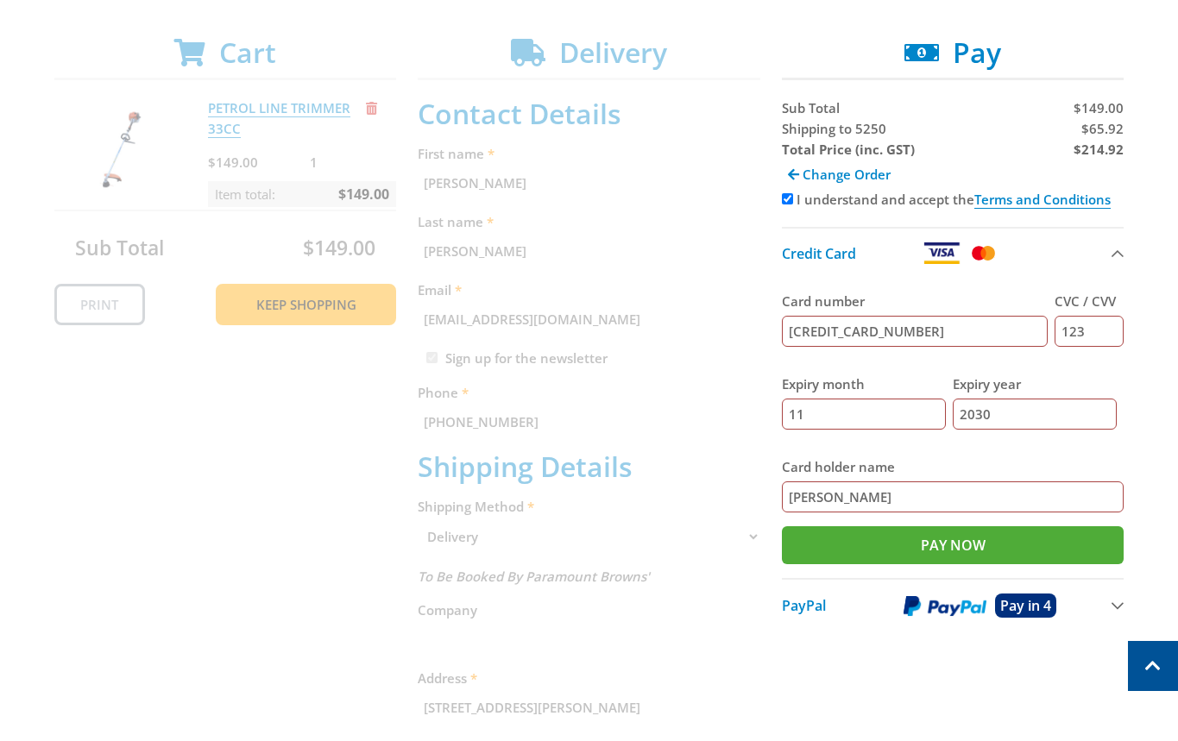
scroll to position [81, 0]
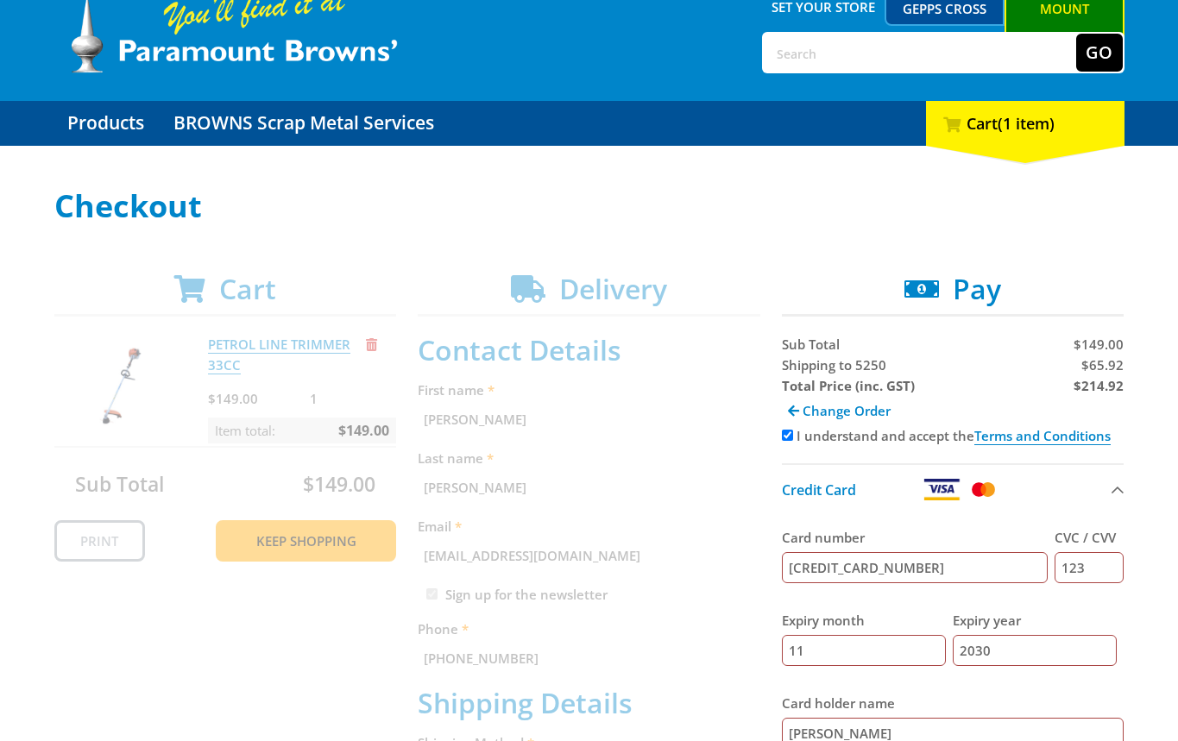
click at [1106, 368] on span "$65.92" at bounding box center [1102, 364] width 42 height 17
click at [1106, 367] on span "$65.92" at bounding box center [1102, 364] width 42 height 17
copy span "65.92"
click at [801, 373] on span "Shipping to 5250" at bounding box center [834, 364] width 104 height 17
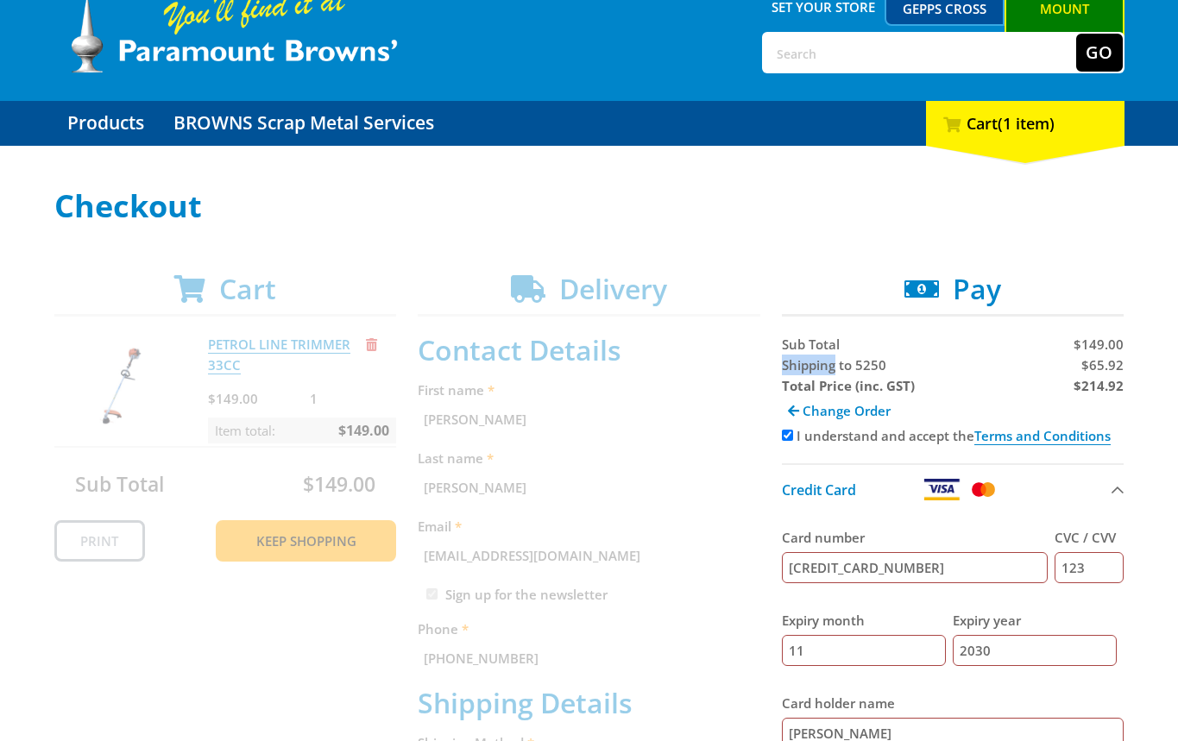
click at [801, 373] on span "Shipping to 5250" at bounding box center [834, 364] width 104 height 17
copy span "Shipping"
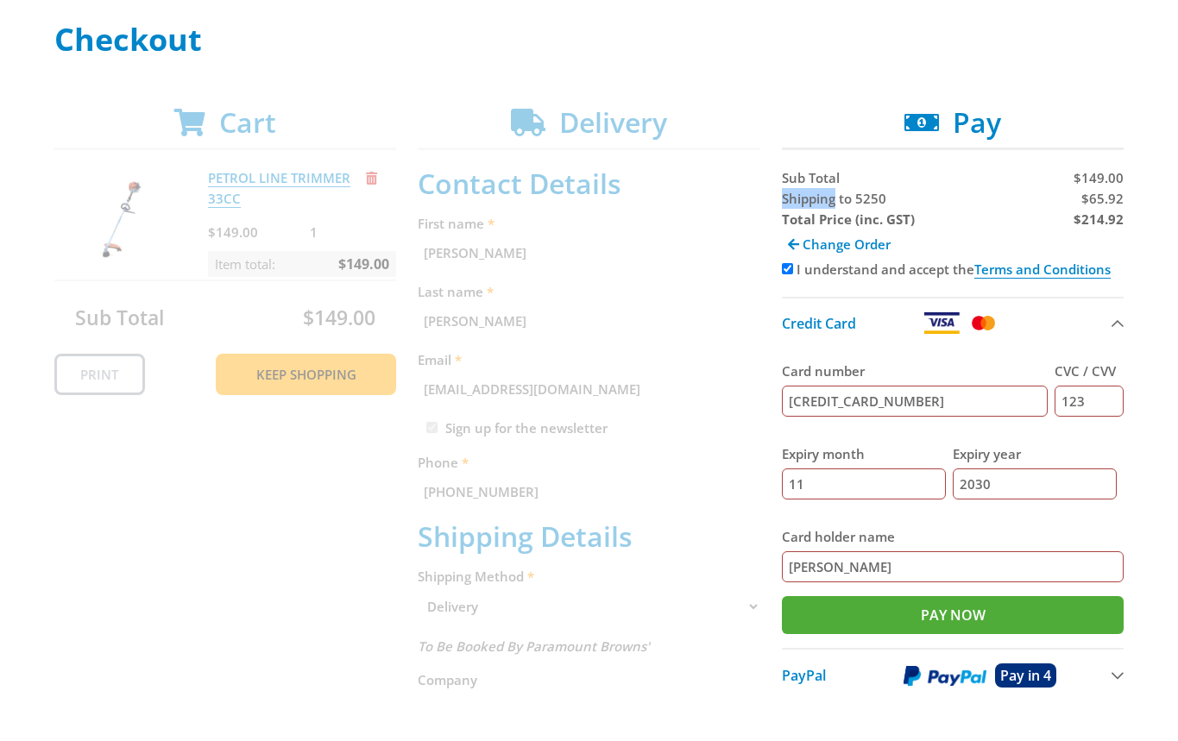
scroll to position [318, 0]
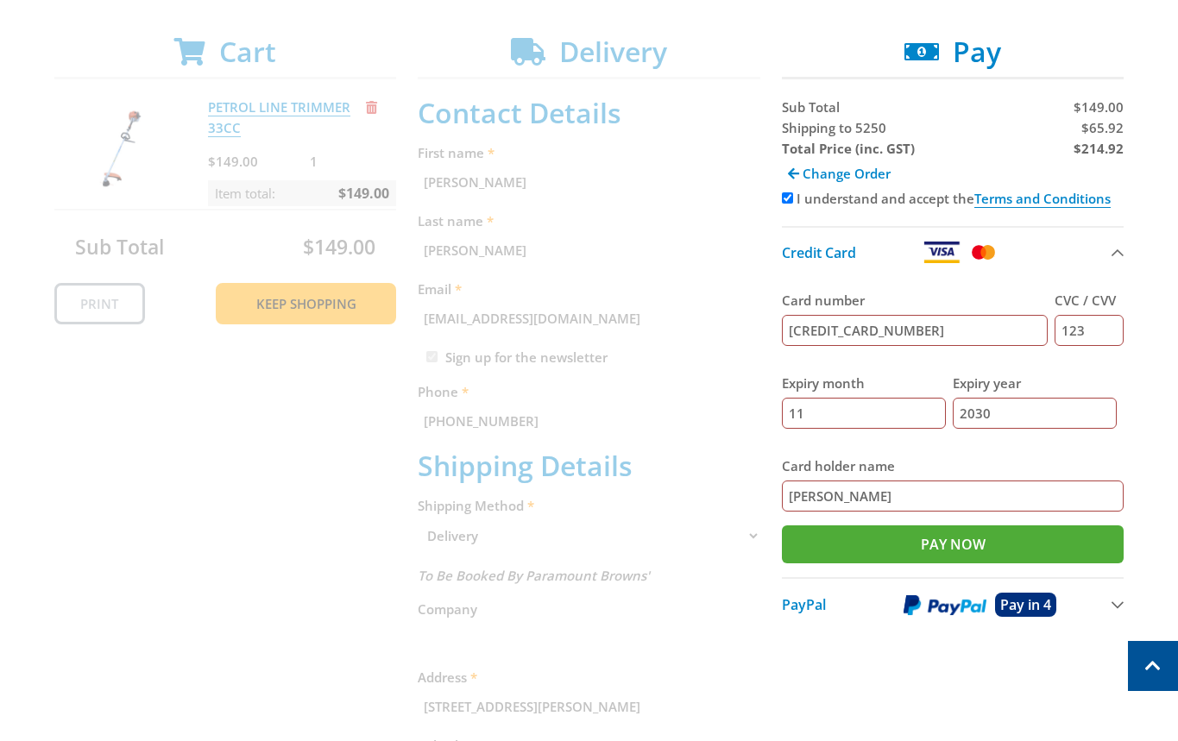
click at [1096, 152] on strong "$214.92" at bounding box center [1098, 148] width 50 height 17
copy strong "214.92"
